Goal: Find specific page/section: Find specific page/section

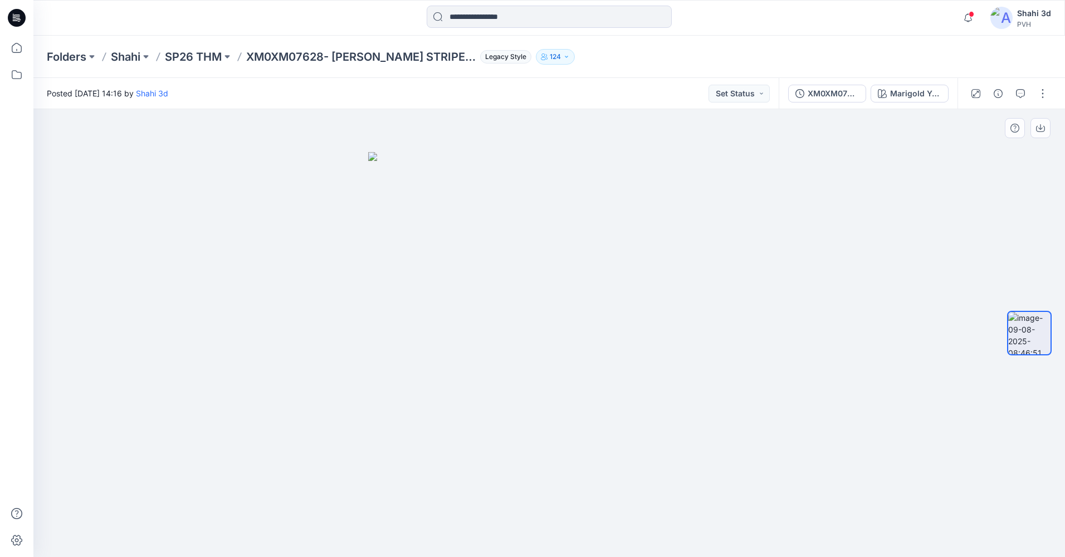
drag, startPoint x: 738, startPoint y: 390, endPoint x: 647, endPoint y: 394, distance: 90.9
click at [647, 394] on div at bounding box center [549, 333] width 1032 height 448
click at [1043, 91] on button "button" at bounding box center [1043, 94] width 18 height 18
click at [688, 454] on img at bounding box center [549, 354] width 362 height 405
click at [1046, 95] on button "button" at bounding box center [1043, 94] width 18 height 18
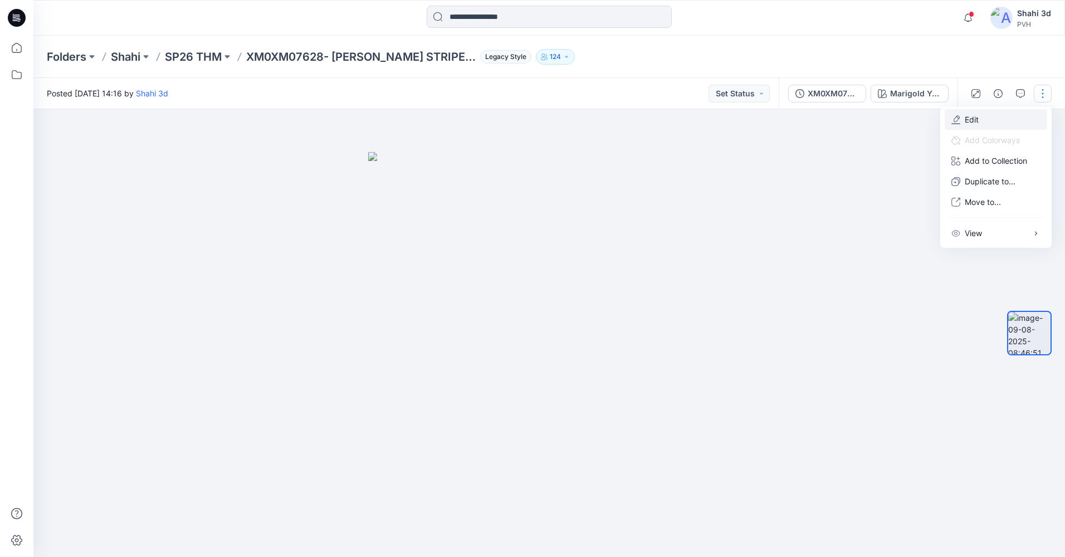
click at [992, 125] on button "Edit" at bounding box center [996, 119] width 103 height 21
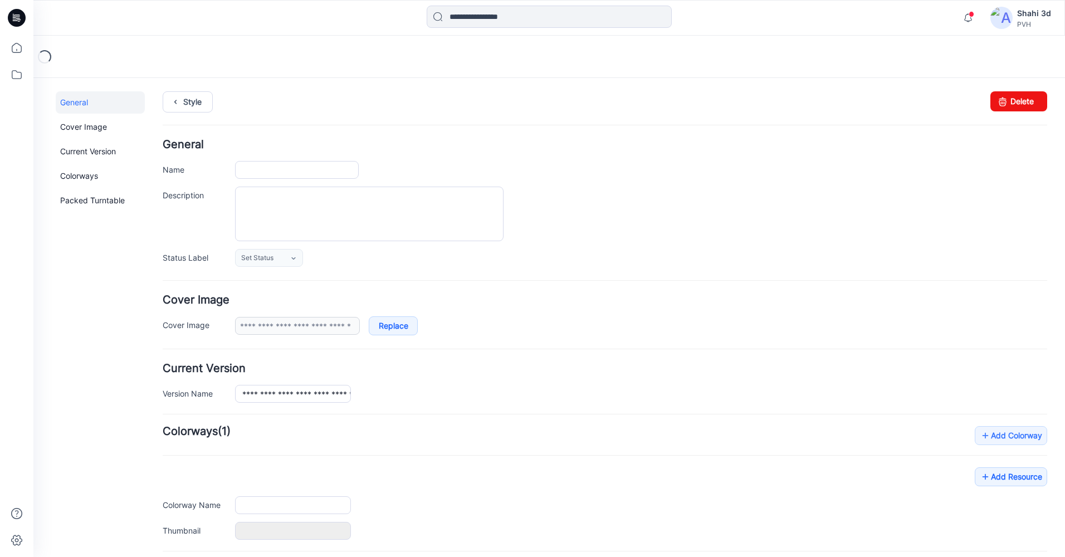
type input "**********"
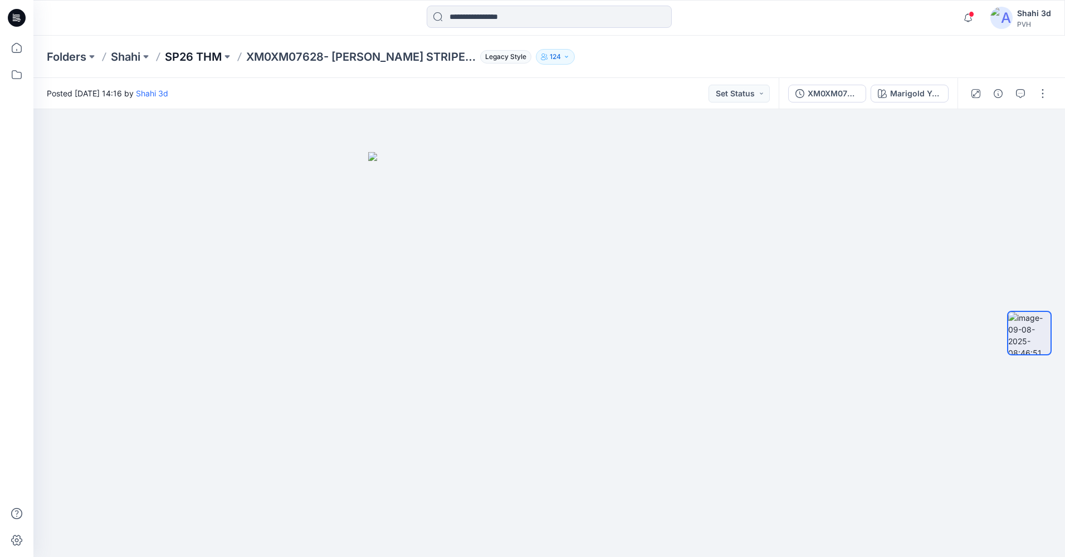
click at [199, 60] on p "SP26 THM" at bounding box center [193, 57] width 57 height 16
click at [191, 58] on p "SP26 THM" at bounding box center [193, 57] width 57 height 16
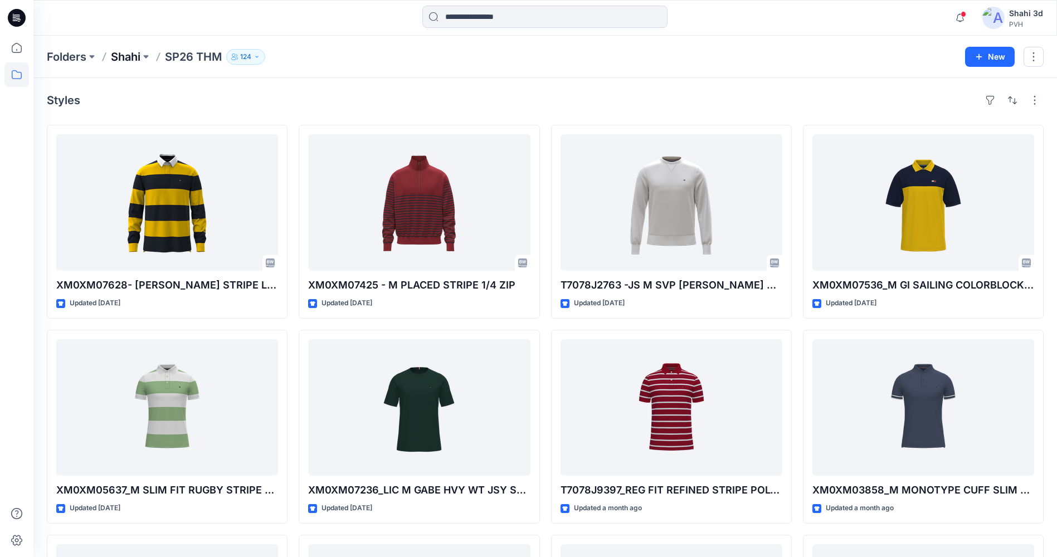
click at [131, 57] on p "Shahi" at bounding box center [126, 57] width 30 height 16
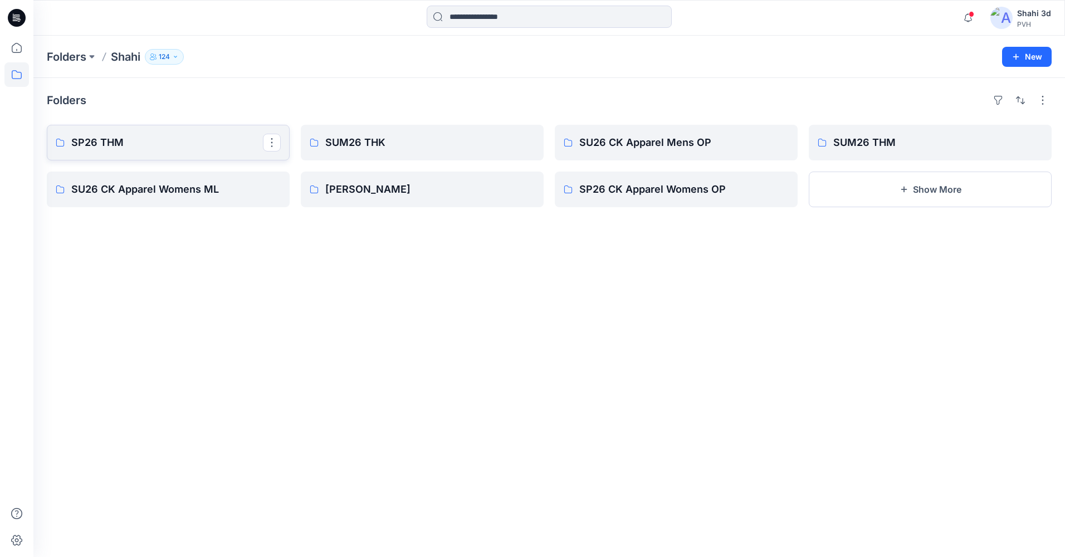
click at [130, 147] on p "SP26 THM" at bounding box center [167, 143] width 192 height 16
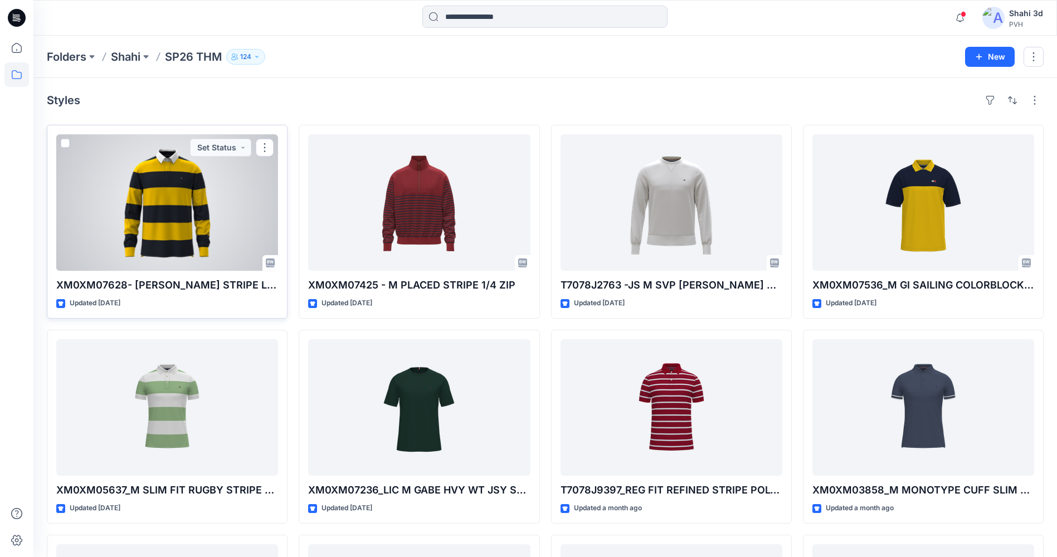
click at [186, 229] on div at bounding box center [167, 202] width 222 height 136
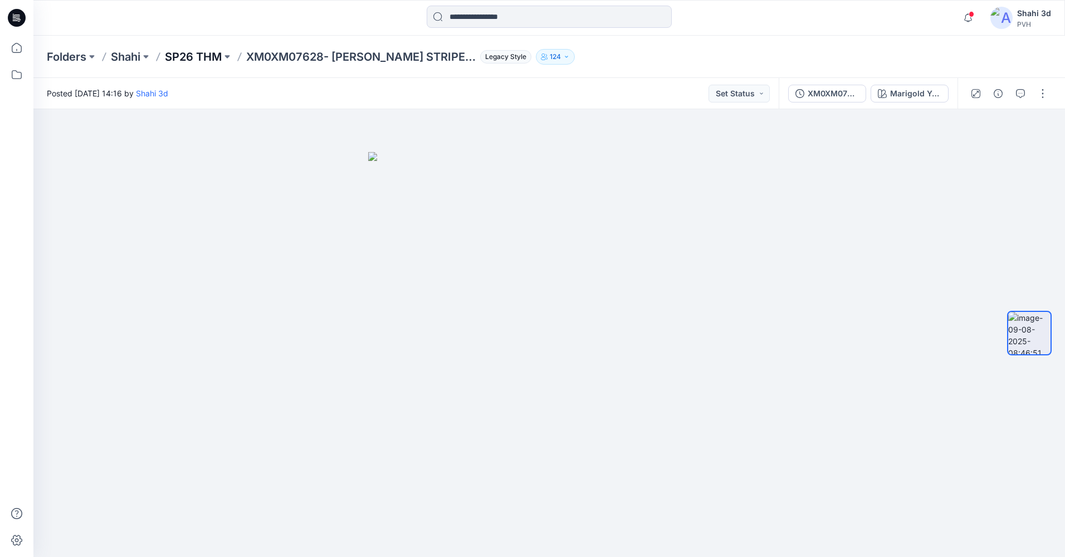
click at [187, 60] on p "SP26 THM" at bounding box center [193, 57] width 57 height 16
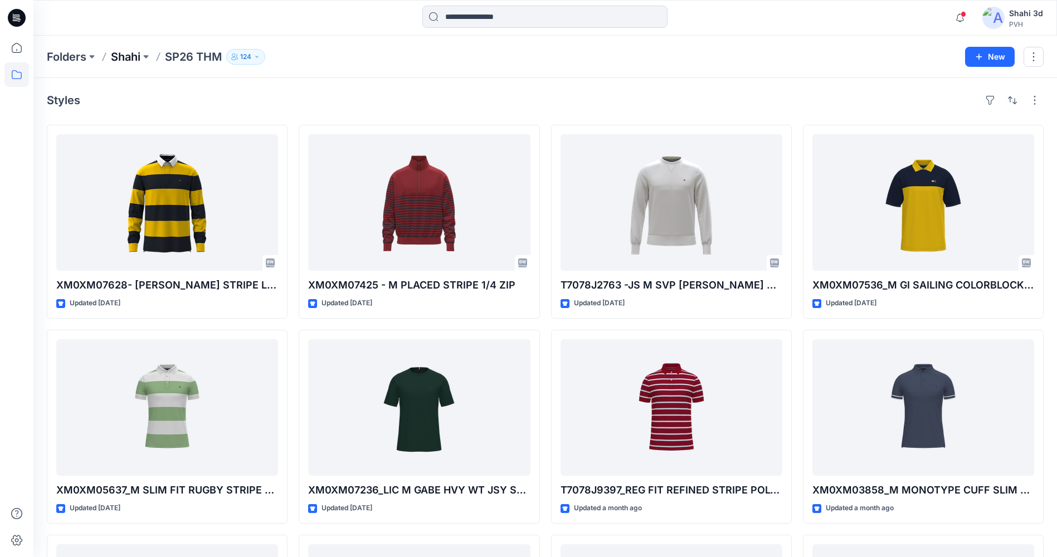
click at [130, 61] on p "Shahi" at bounding box center [126, 57] width 30 height 16
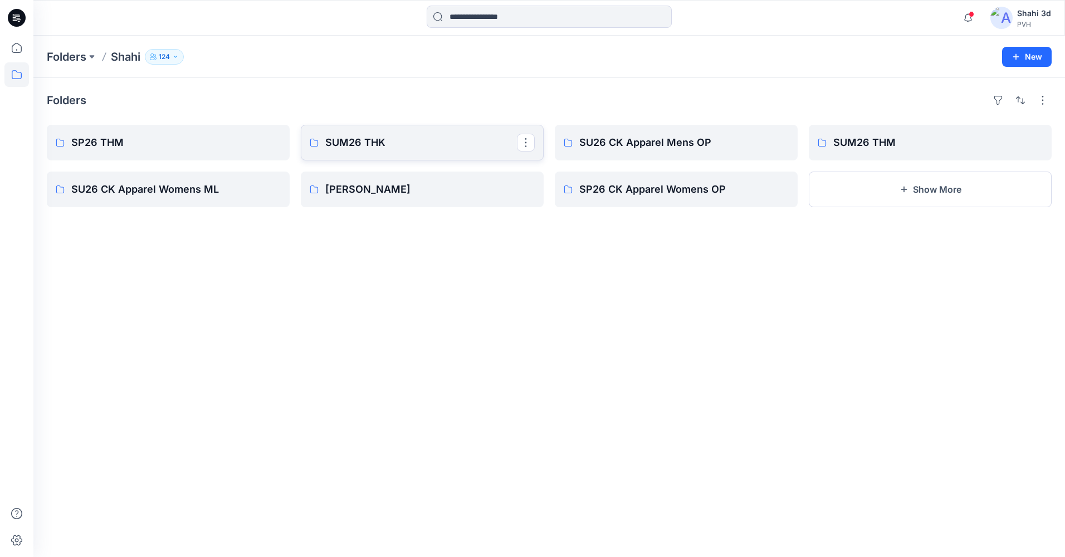
click at [459, 144] on p "SUM26 THK" at bounding box center [421, 143] width 192 height 16
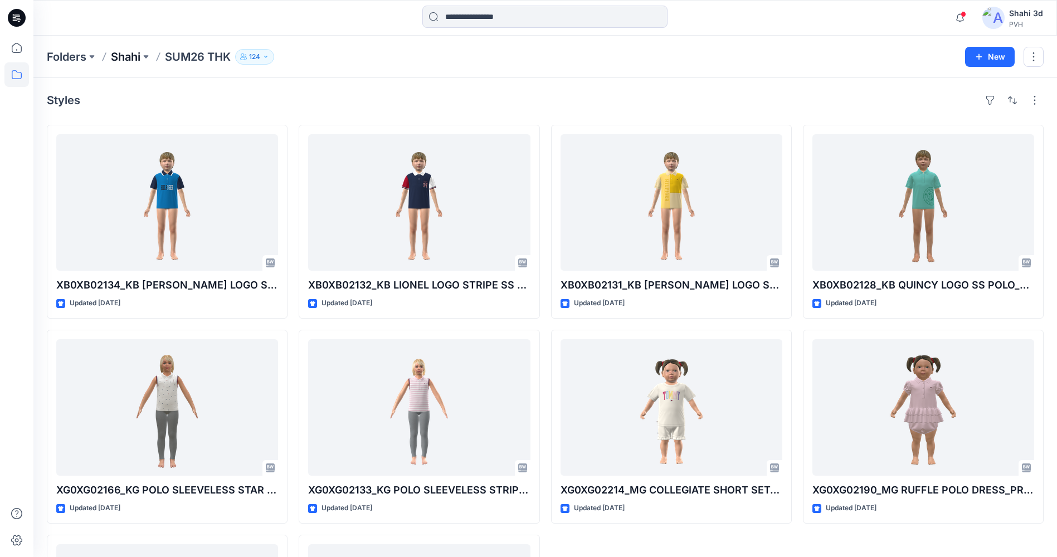
click at [124, 60] on p "Shahi" at bounding box center [126, 57] width 30 height 16
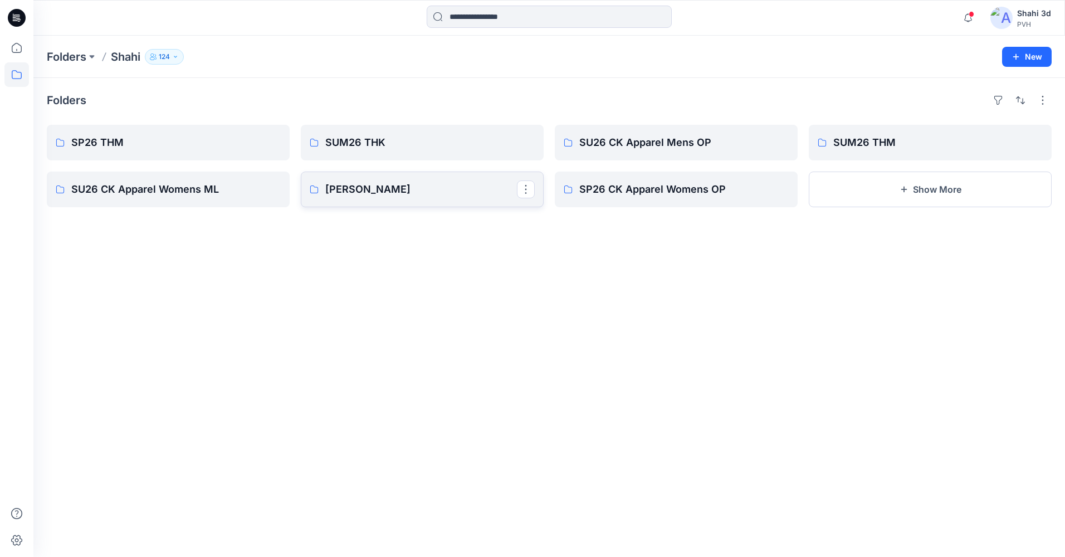
click at [423, 189] on p "Shahi Calvin" at bounding box center [421, 190] width 192 height 16
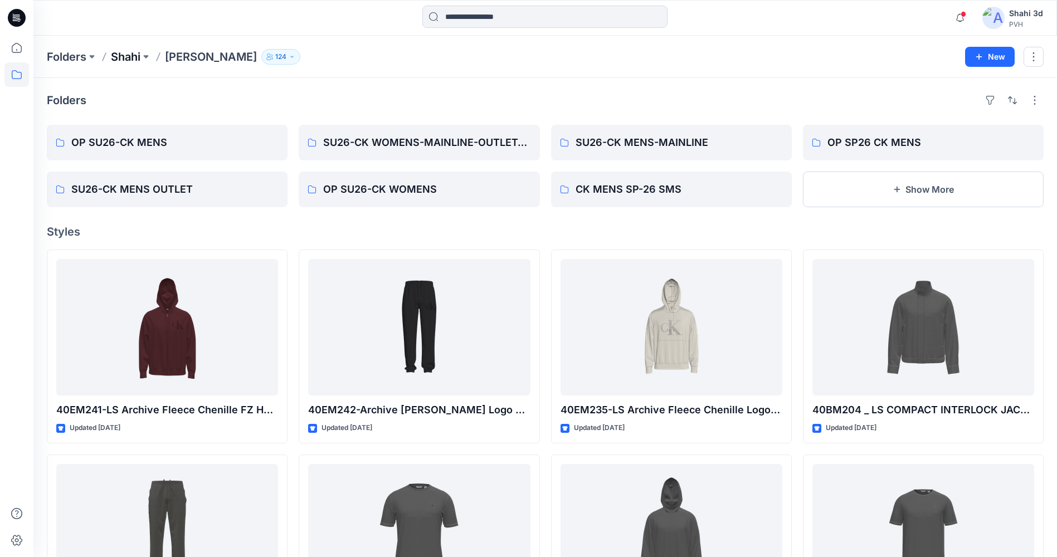
click at [124, 61] on p "Shahi" at bounding box center [126, 57] width 30 height 16
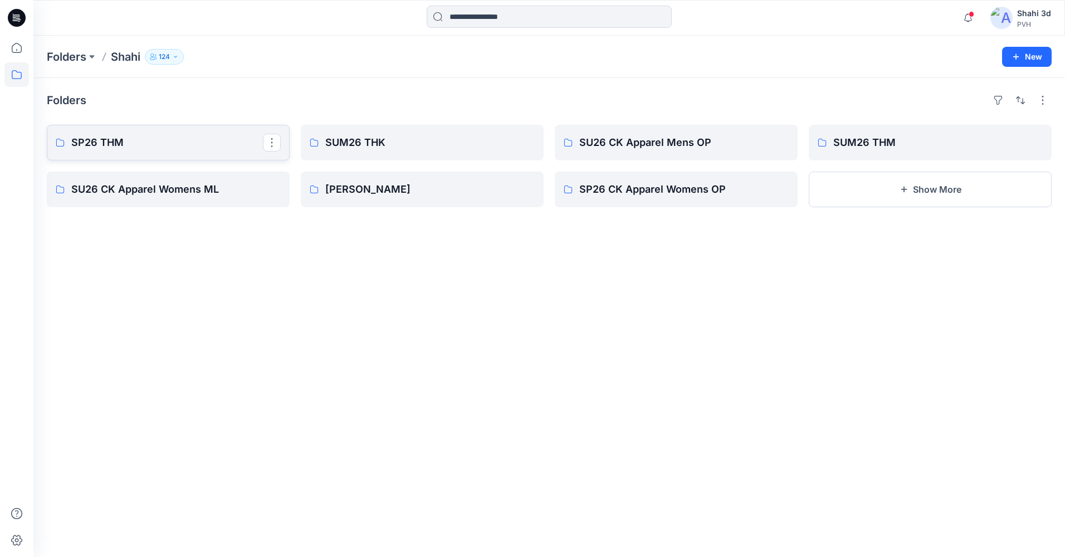
click at [154, 139] on p "SP26 THM" at bounding box center [167, 143] width 192 height 16
